Goal: Check status: Check status

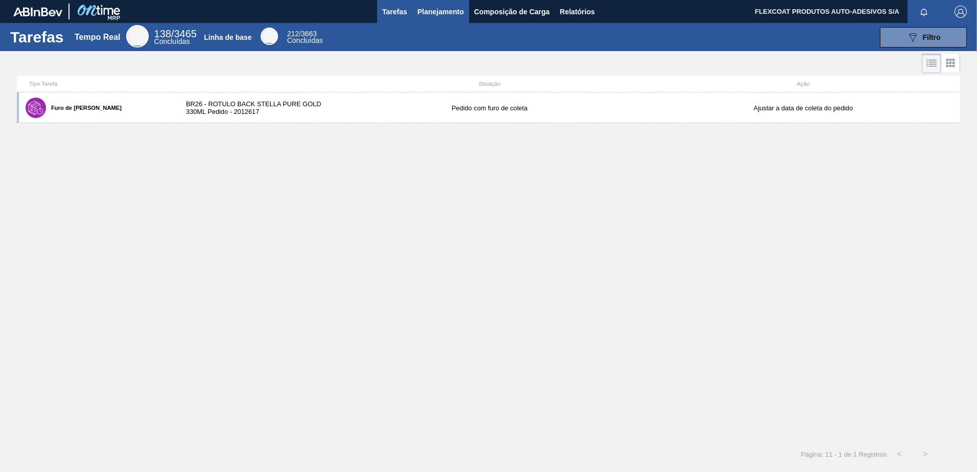
click at [428, 15] on span "Planejamento" at bounding box center [440, 12] width 46 height 12
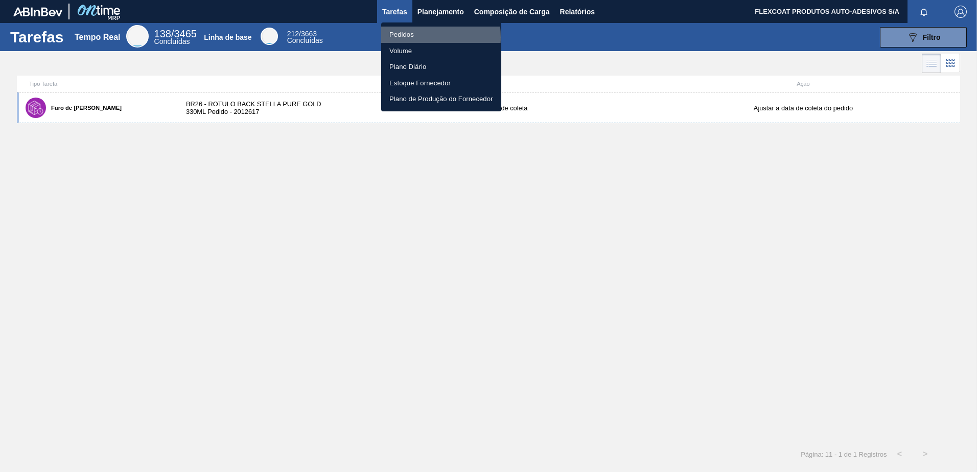
click at [408, 37] on li "Pedidos" at bounding box center [441, 35] width 120 height 16
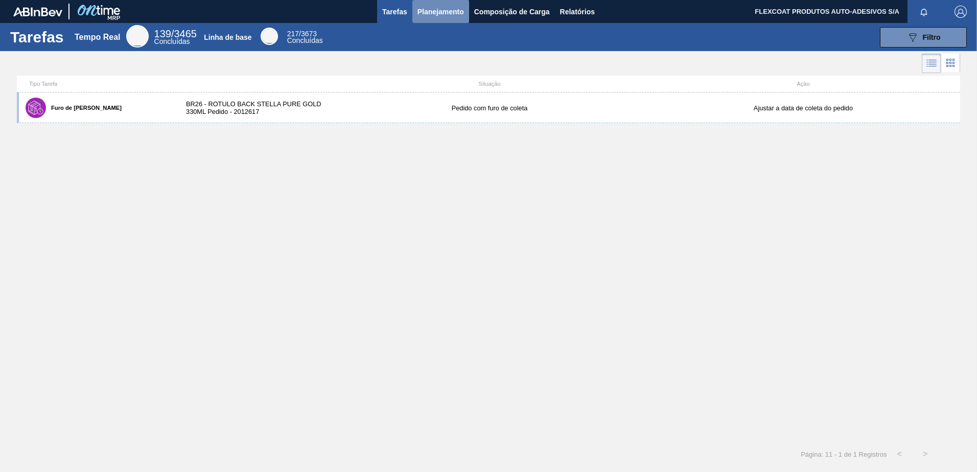
click at [431, 13] on span "Planejamento" at bounding box center [440, 12] width 46 height 12
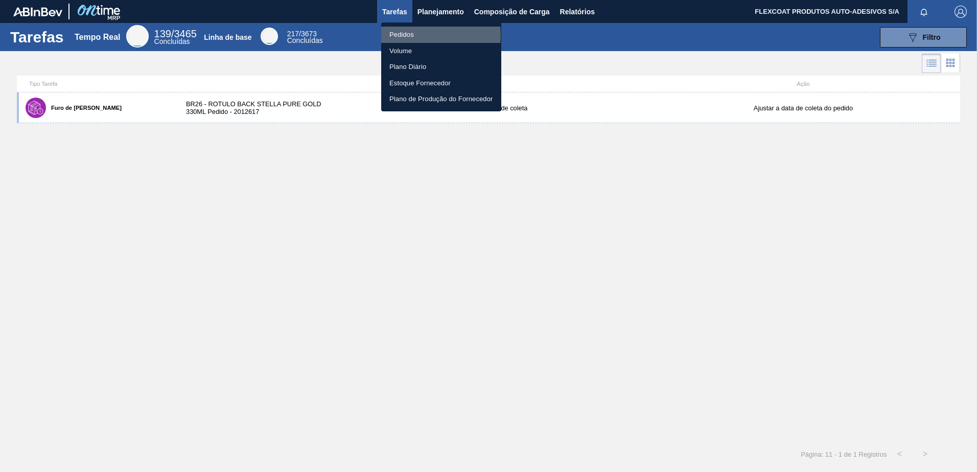
click at [411, 35] on li "Pedidos" at bounding box center [441, 35] width 120 height 16
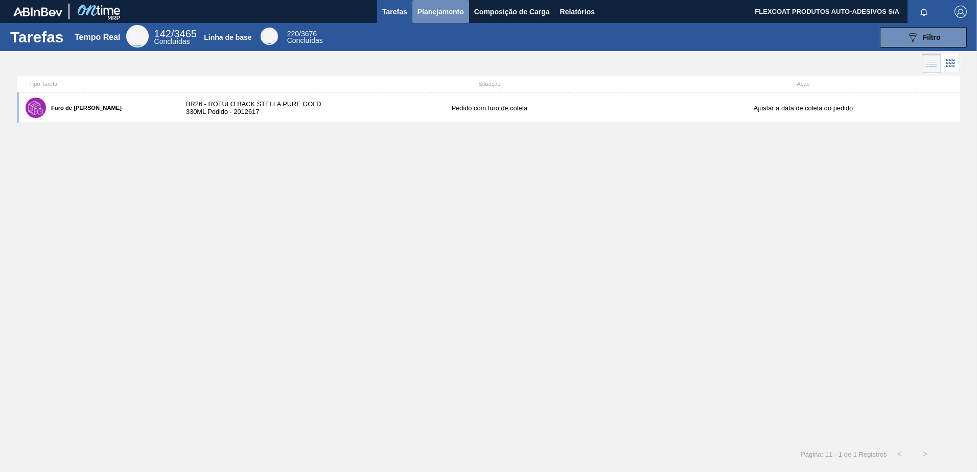
click at [427, 14] on span "Planejamento" at bounding box center [440, 12] width 46 height 12
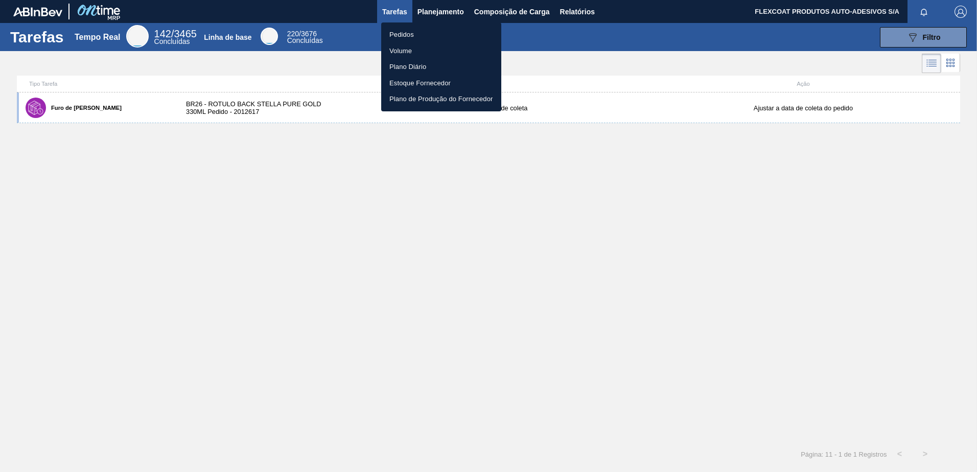
click at [407, 33] on li "Pedidos" at bounding box center [441, 35] width 120 height 16
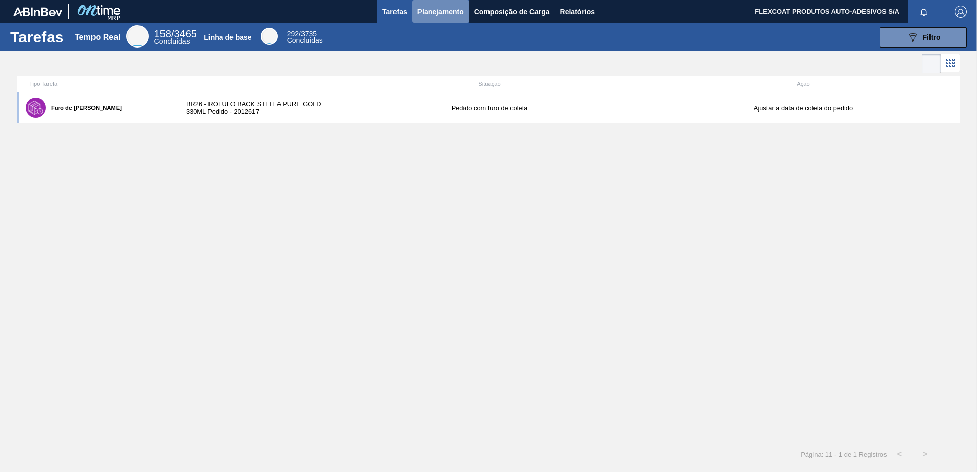
click at [426, 11] on span "Planejamento" at bounding box center [440, 12] width 46 height 12
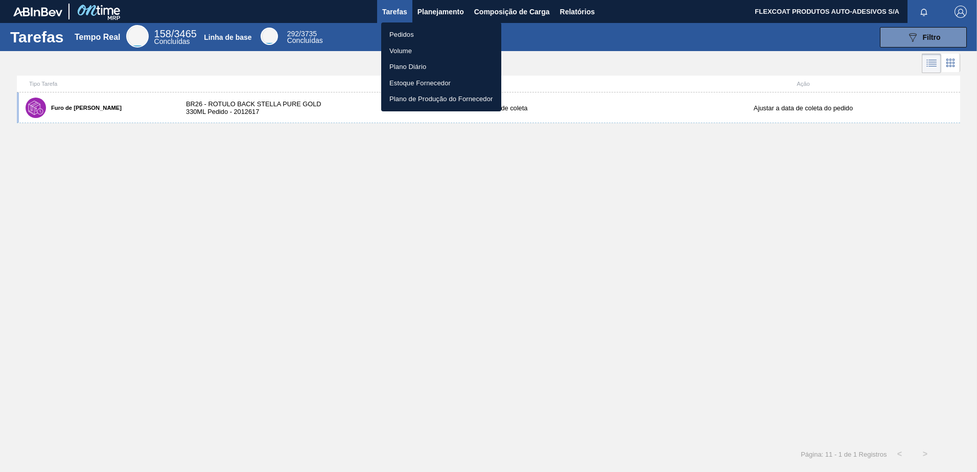
click at [408, 33] on li "Pedidos" at bounding box center [441, 35] width 120 height 16
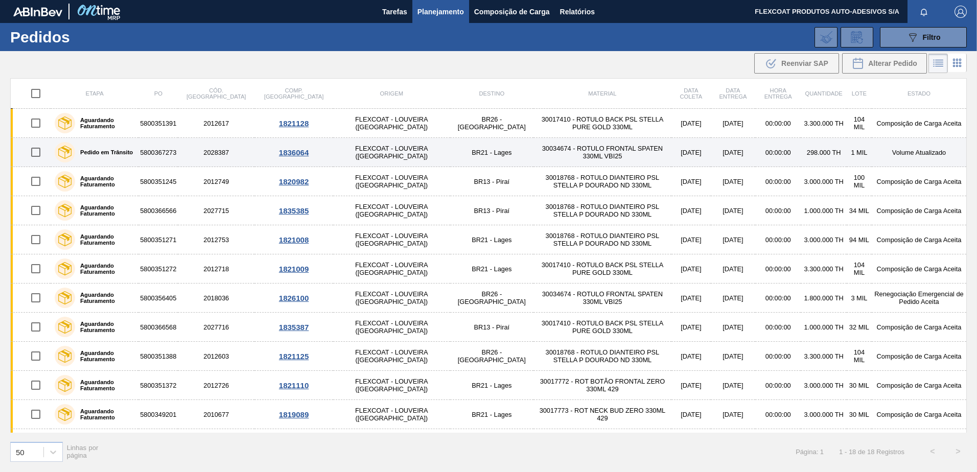
click at [122, 150] on label "Pedido em Trânsito" at bounding box center [104, 152] width 58 height 6
